Goal: Book appointment/travel/reservation

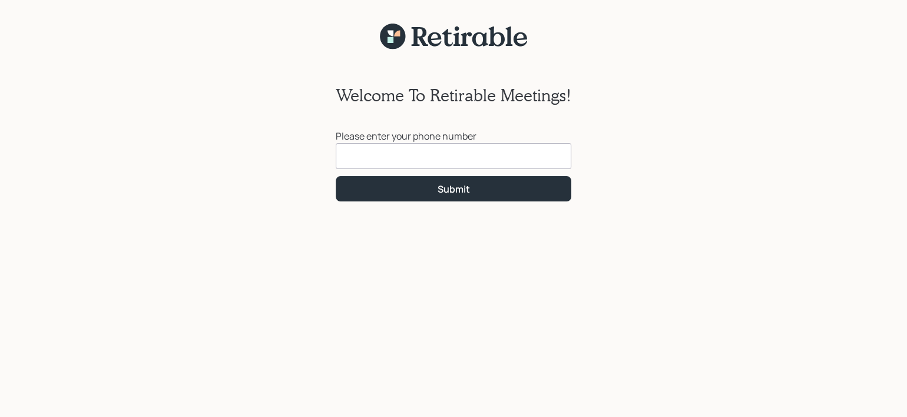
click at [351, 154] on input at bounding box center [453, 156] width 235 height 26
type input "[PHONE_NUMBER]"
click button "Submit" at bounding box center [453, 188] width 235 height 25
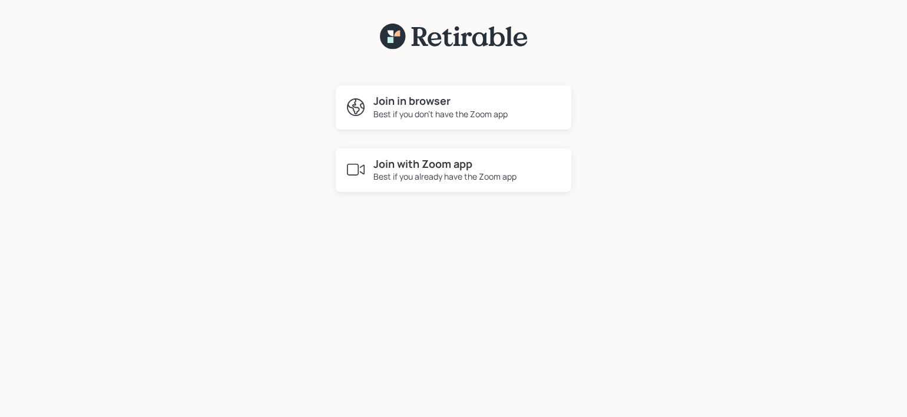
click at [403, 108] on div "Best if you don't have the Zoom app" at bounding box center [440, 114] width 134 height 12
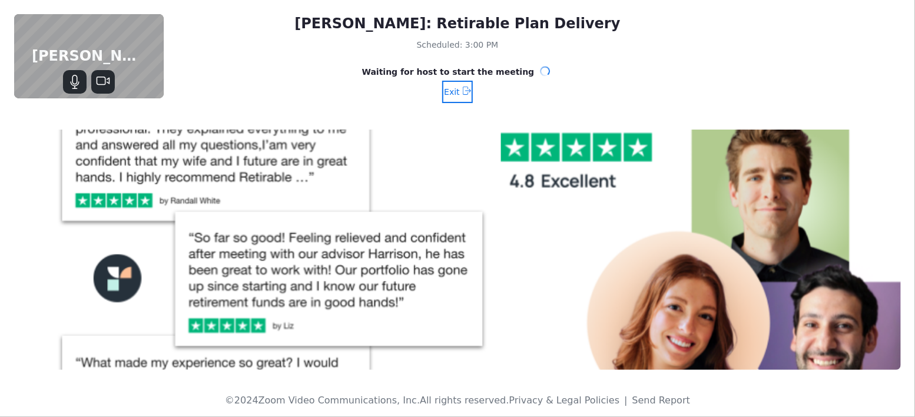
click at [450, 89] on span "Exit" at bounding box center [452, 91] width 16 height 19
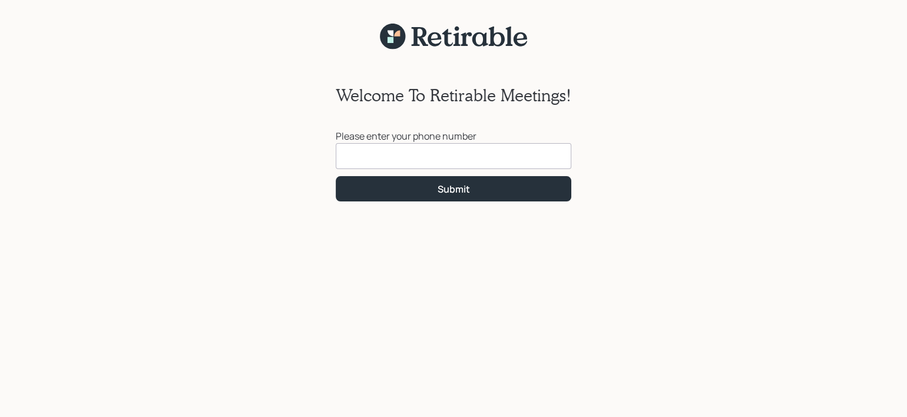
click at [366, 153] on input at bounding box center [453, 156] width 235 height 26
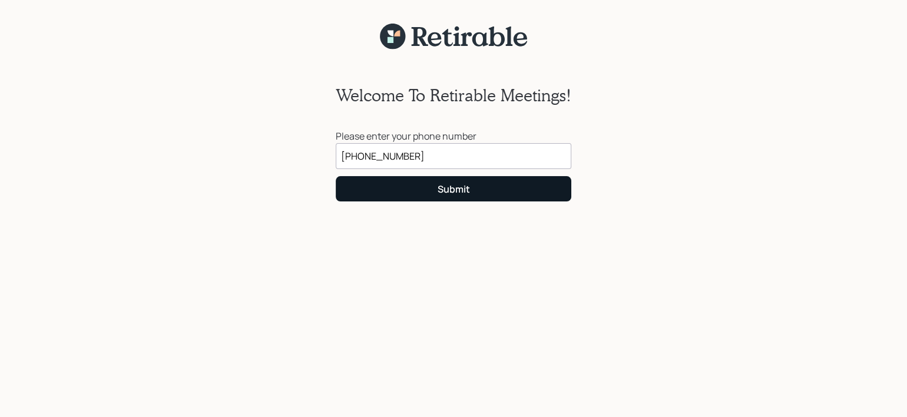
type input "[PHONE_NUMBER]"
click at [452, 191] on div "Submit" at bounding box center [453, 188] width 32 height 13
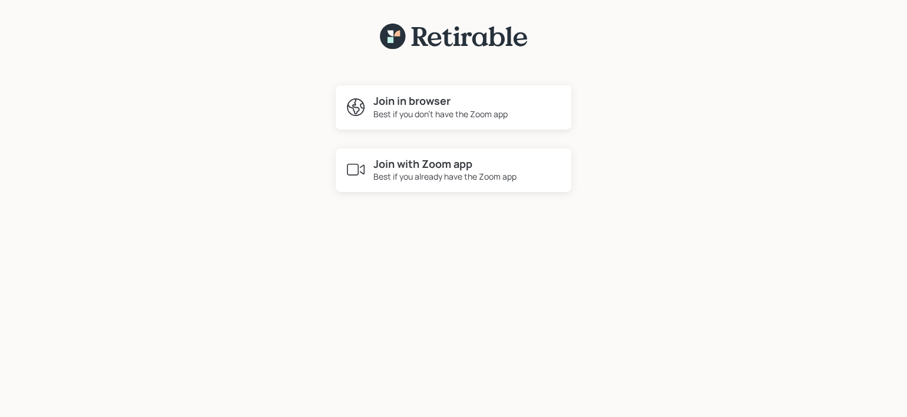
click at [396, 102] on h4 "Join in browser" at bounding box center [440, 101] width 134 height 13
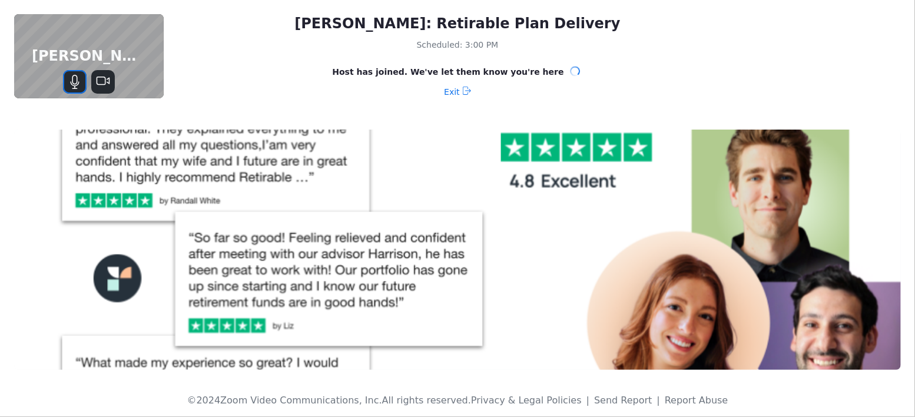
click at [73, 78] on icon "Mute" at bounding box center [75, 82] width 14 height 14
click at [102, 75] on icon "Stop Video" at bounding box center [103, 82] width 14 height 14
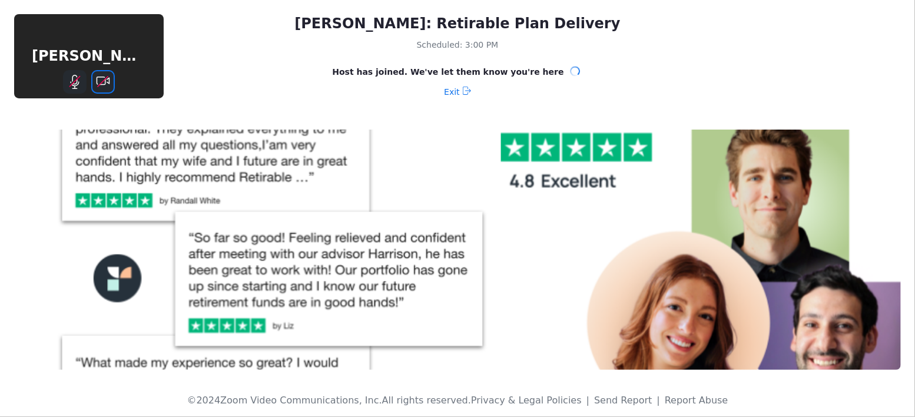
click at [102, 81] on icon "Start Video" at bounding box center [102, 81] width 11 height 11
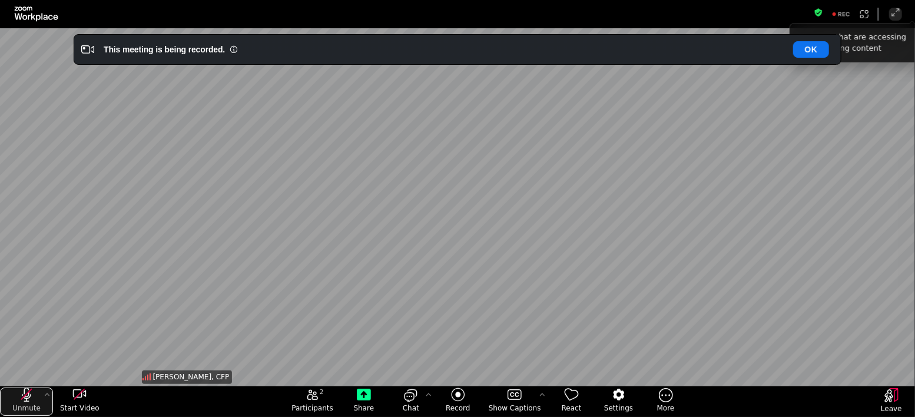
click at [28, 393] on icon "unmute my microphone" at bounding box center [26, 394] width 14 height 14
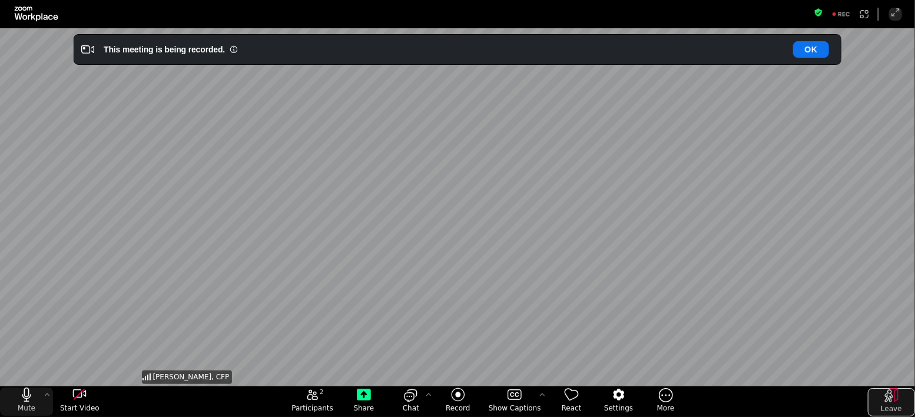
click at [891, 396] on icon "Leave" at bounding box center [891, 395] width 14 height 14
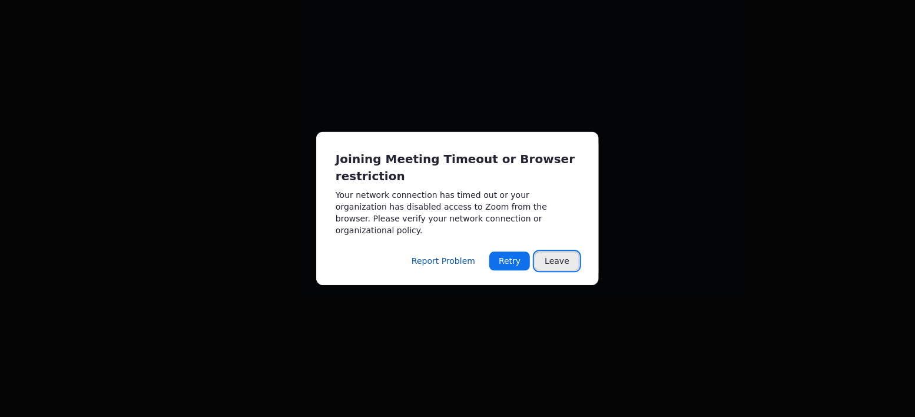
click at [561, 256] on button "Leave" at bounding box center [557, 261] width 45 height 19
